Goal: Task Accomplishment & Management: Manage account settings

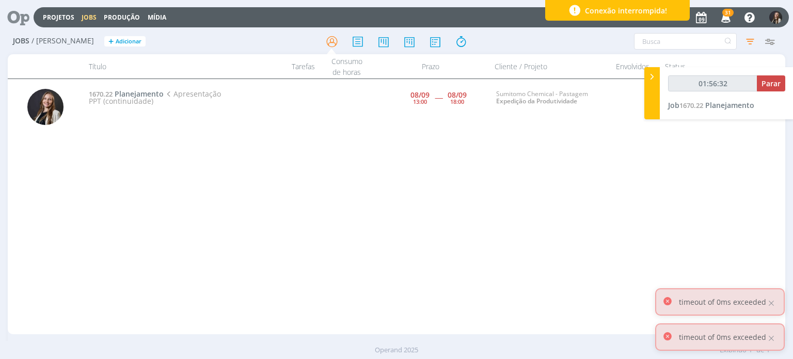
type input "01:57:32"
type input "00:03:34"
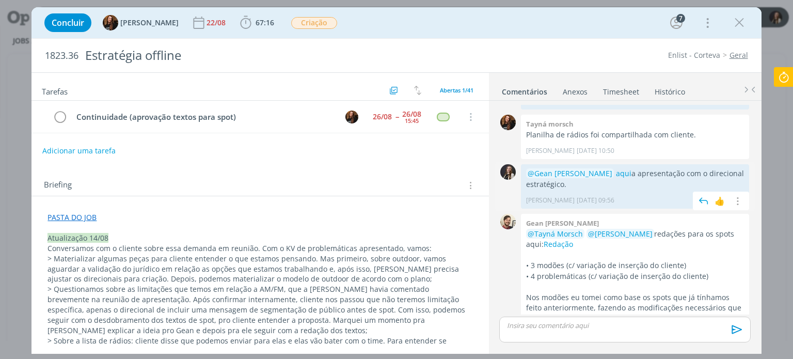
scroll to position [711, 0]
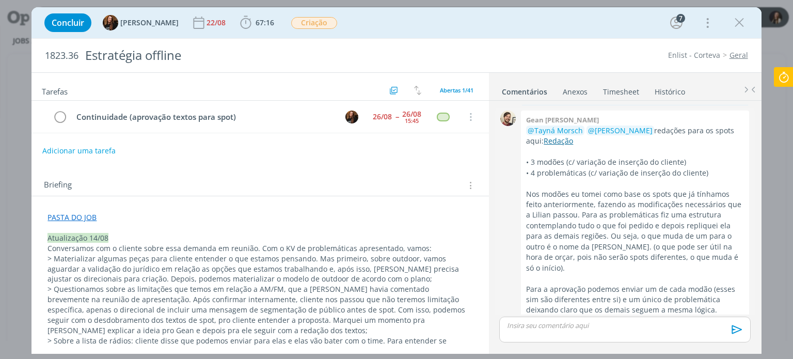
click at [546, 136] on link "Redação" at bounding box center [558, 141] width 29 height 10
click at [784, 72] on icon at bounding box center [784, 77] width 19 height 20
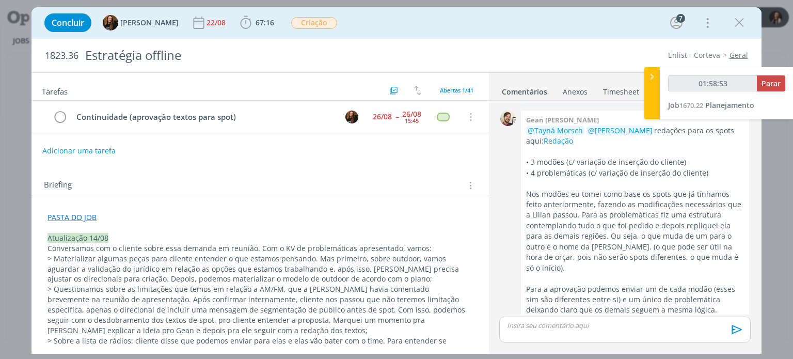
type input "01:58:54"
click at [777, 84] on span "Parar" at bounding box center [771, 83] width 19 height 10
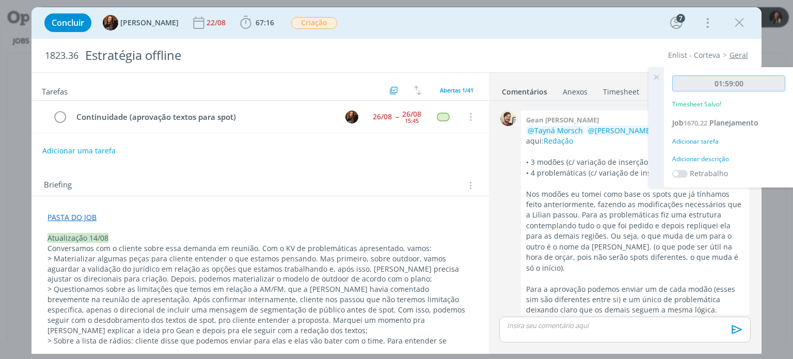
drag, startPoint x: 758, startPoint y: 84, endPoint x: 701, endPoint y: 84, distance: 56.8
click at [701, 84] on input "01:59:00" at bounding box center [728, 83] width 113 height 16
click at [657, 74] on icon at bounding box center [656, 77] width 19 height 20
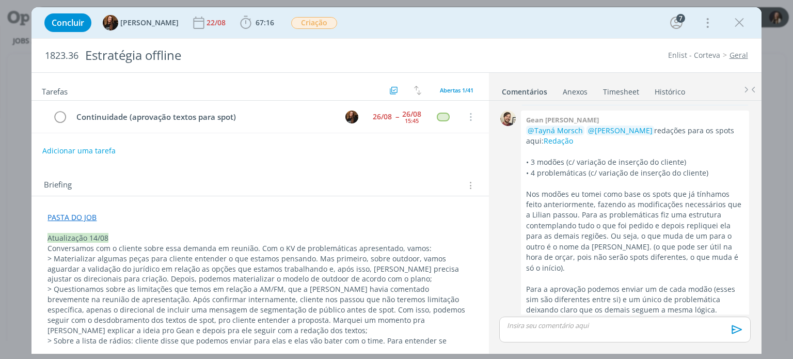
click at [618, 92] on link "Timesheet" at bounding box center [621, 89] width 37 height 15
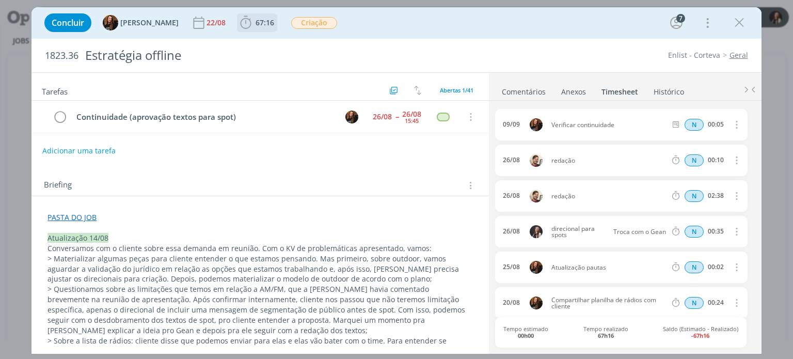
click at [256, 26] on span "67:16" at bounding box center [265, 23] width 19 height 10
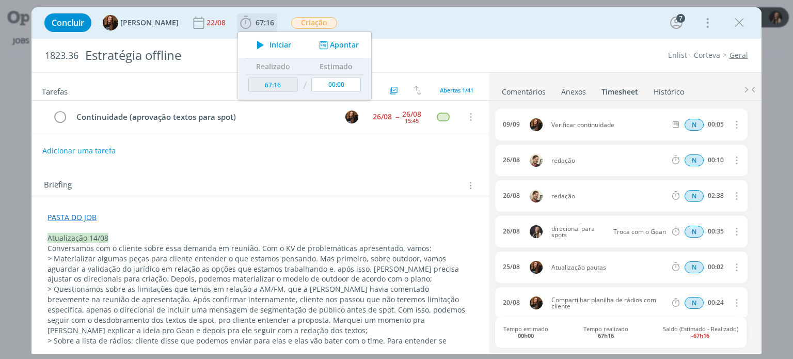
click at [317, 43] on icon "dialog" at bounding box center [323, 45] width 13 height 10
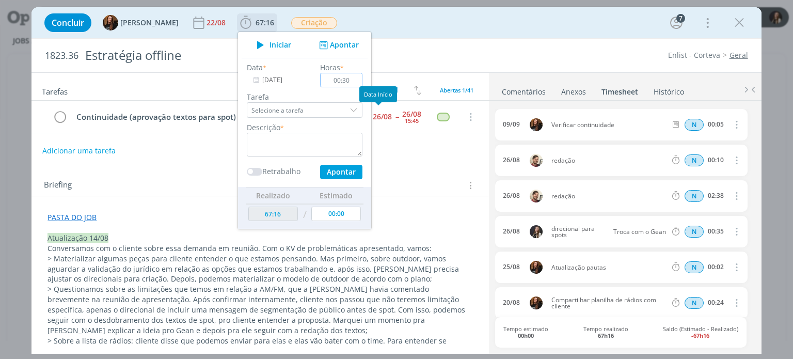
type input "00:30"
click at [319, 138] on textarea "dialog" at bounding box center [305, 145] width 116 height 24
type textarea "Análise de textos"
click at [309, 109] on input "Selecione a tarefa" at bounding box center [305, 109] width 116 height 15
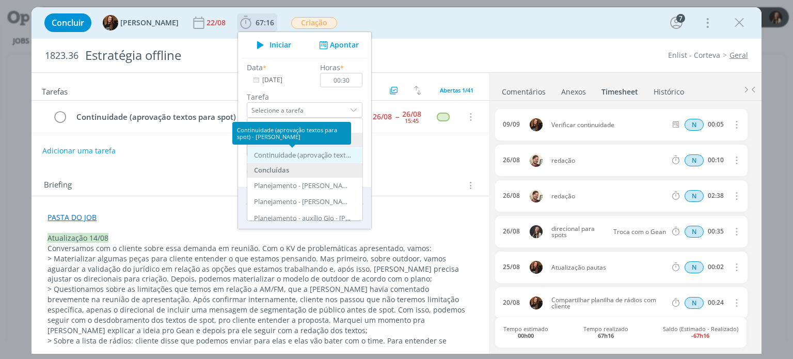
click at [306, 153] on div "Continuidade (aprovação textos para spot) - Tayná Morsch" at bounding box center [303, 155] width 98 height 8
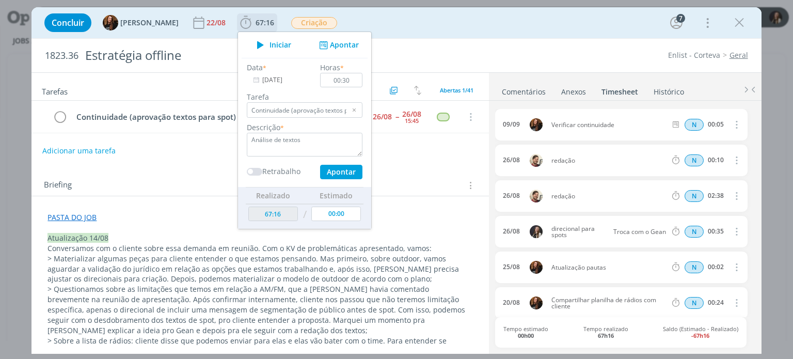
click at [347, 111] on div "dialog" at bounding box center [354, 109] width 15 height 15
type input "Selecione a tarefa"
click at [338, 171] on button "Apontar" at bounding box center [341, 172] width 42 height 14
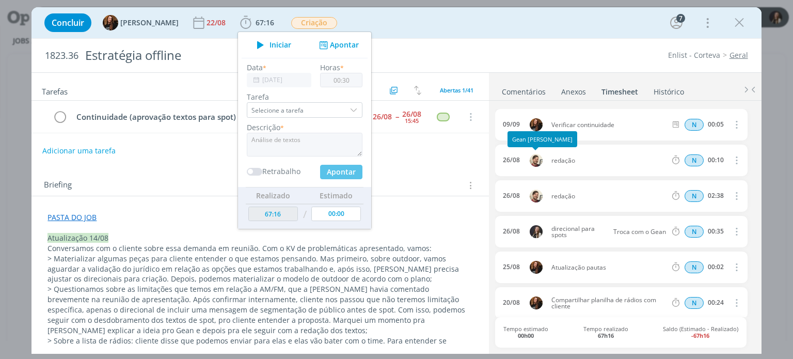
type input "67:46"
type input "00:00"
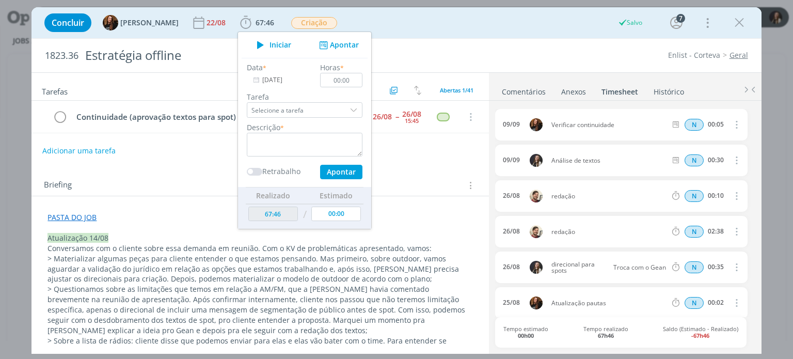
drag, startPoint x: 742, startPoint y: 18, endPoint x: 477, endPoint y: 255, distance: 355.1
click at [742, 18] on icon "dialog" at bounding box center [739, 22] width 15 height 15
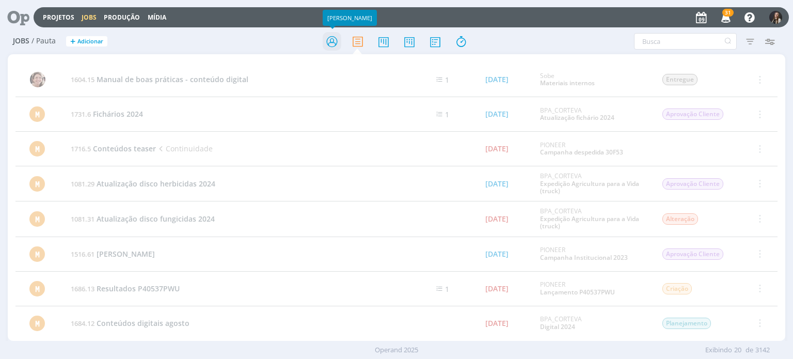
click at [332, 40] on icon at bounding box center [332, 42] width 19 height 20
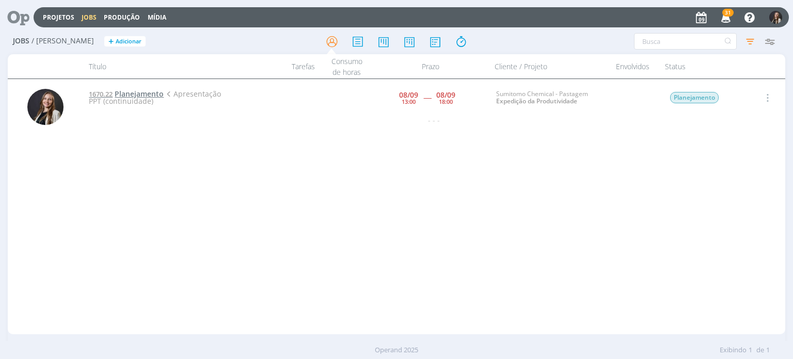
click at [149, 93] on span "Planejamento" at bounding box center [139, 94] width 49 height 10
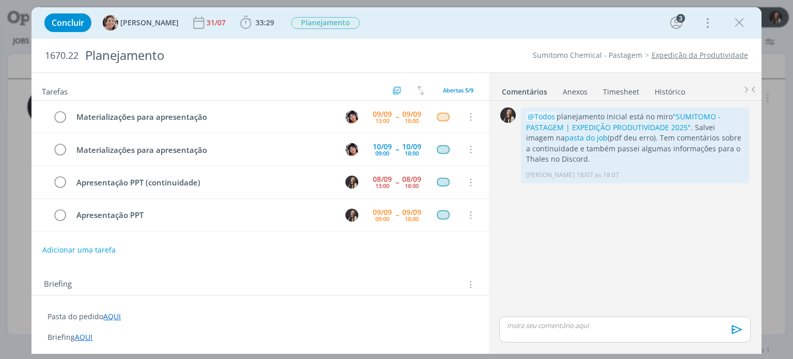
click at [623, 88] on link "Timesheet" at bounding box center [621, 89] width 37 height 15
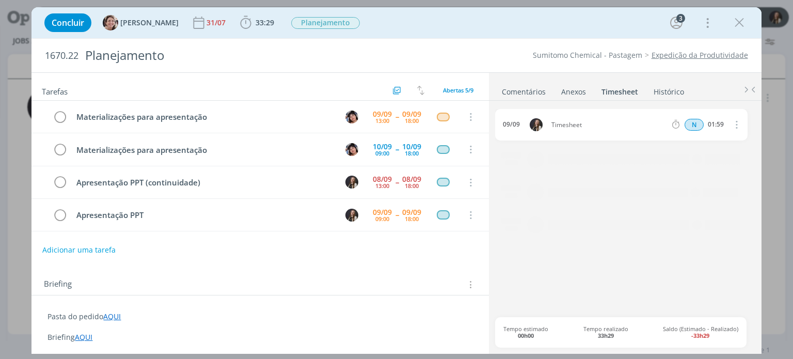
scroll to position [29, 0]
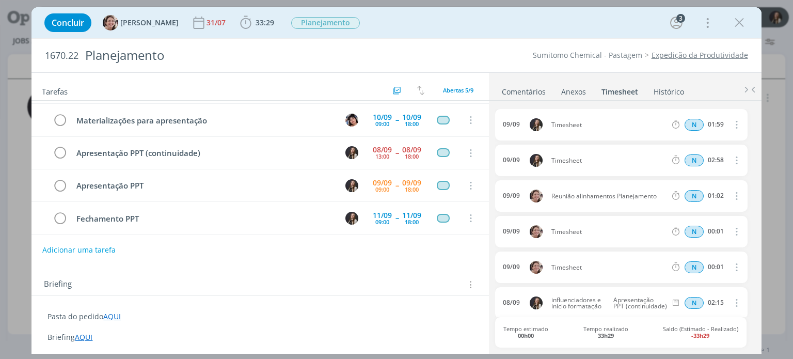
click at [730, 123] on icon "dialog" at bounding box center [735, 124] width 11 height 12
click at [697, 156] on link "Editar" at bounding box center [707, 158] width 82 height 17
drag, startPoint x: 722, startPoint y: 127, endPoint x: 635, endPoint y: 111, distance: 88.2
click at [635, 111] on div "09/09 13:37 Timesheet Selecione a tarefa N 01:59" at bounding box center [621, 125] width 252 height 32
type input "00:22"
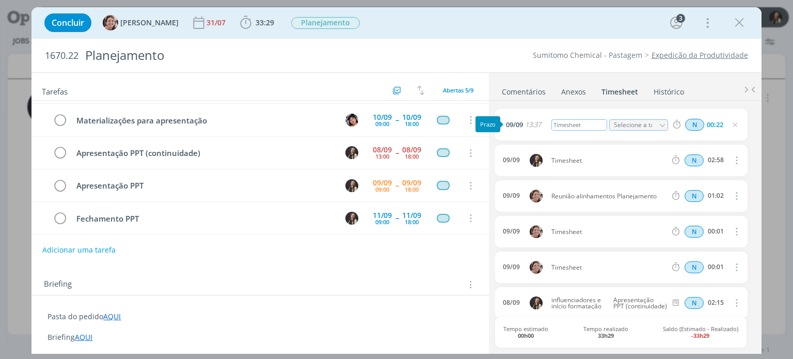
click at [596, 122] on div "Timesheet" at bounding box center [580, 124] width 56 height 11
drag, startPoint x: 595, startPoint y: 122, endPoint x: 568, endPoint y: 103, distance: 33.8
click at [534, 115] on div "09/09 13:37 Timesheet Selecione a tarefa N 00:22" at bounding box center [621, 125] width 252 height 32
click at [591, 124] on div "Timesheet" at bounding box center [580, 124] width 56 height 11
click at [411, 330] on p "dialog" at bounding box center [260, 327] width 425 height 10
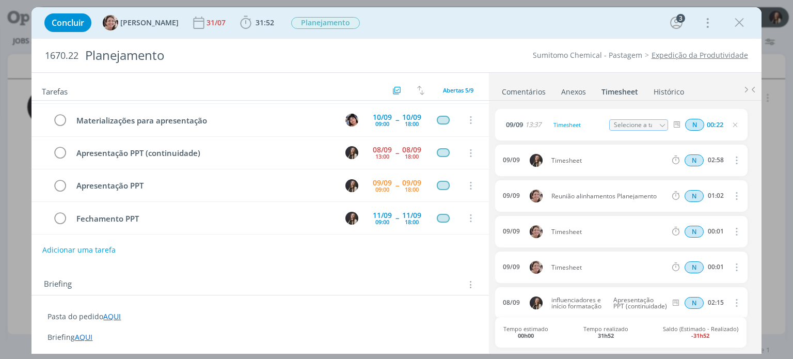
click at [269, 21] on div "Concluir Aline Jackisch 31/07 31:52 Iniciar Apontar Data * 09/09/2025 Horas * 0…" at bounding box center [396, 22] width 714 height 25
click at [256, 22] on span "31:52" at bounding box center [265, 23] width 19 height 10
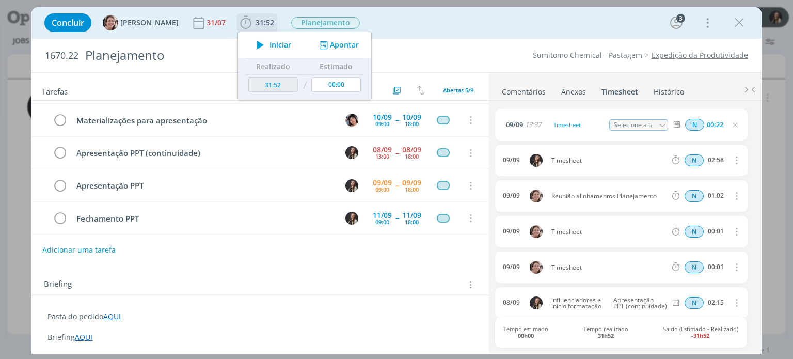
click at [270, 47] on span "Iniciar" at bounding box center [281, 44] width 22 height 7
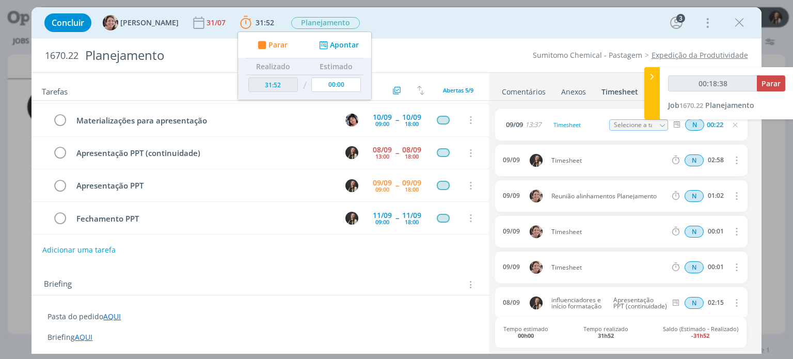
type input "00:18:39"
click at [653, 91] on div at bounding box center [651, 93] width 15 height 52
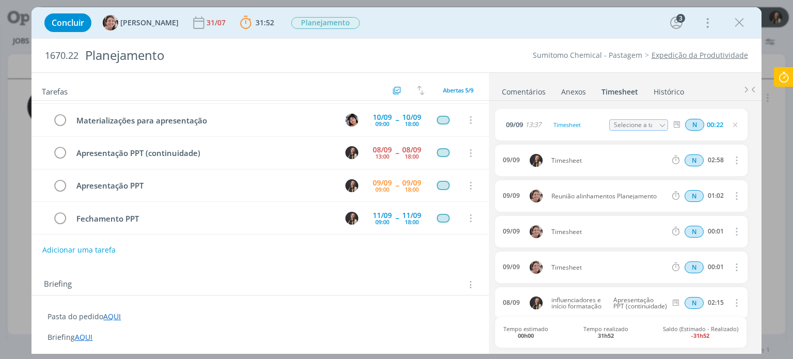
click at [777, 76] on icon at bounding box center [784, 77] width 19 height 20
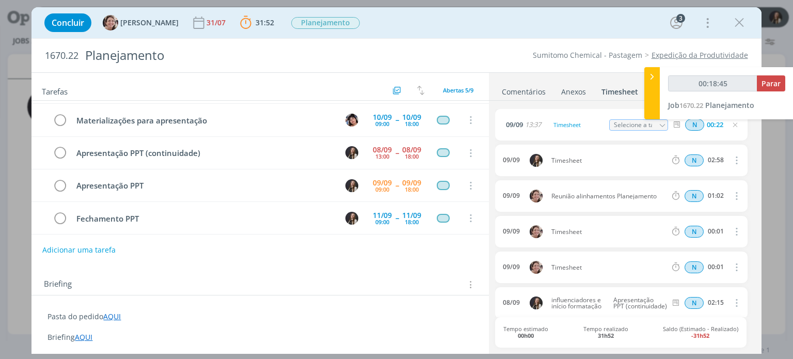
type input "00:18:46"
click at [761, 83] on button "Parar" at bounding box center [771, 83] width 28 height 16
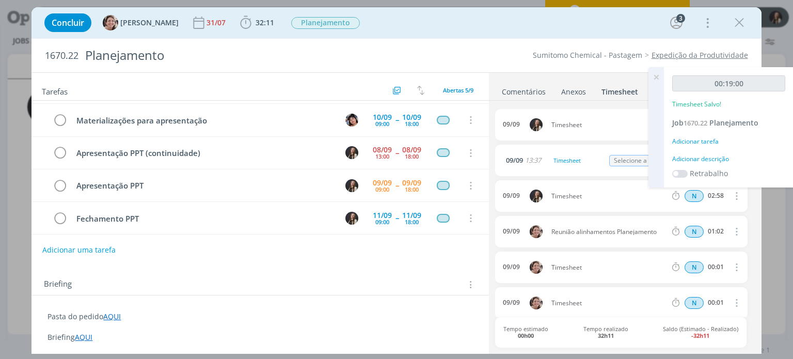
click at [492, 39] on div "1670.22 Planejamento Sumitomo Chemical - Pastagem Expedição da Produtividade" at bounding box center [397, 56] width 730 height 34
click at [655, 72] on icon at bounding box center [656, 77] width 19 height 20
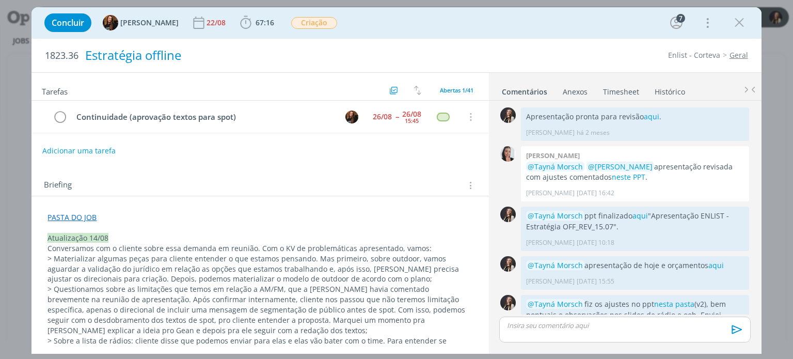
scroll to position [711, 0]
